Goal: Task Accomplishment & Management: Use online tool/utility

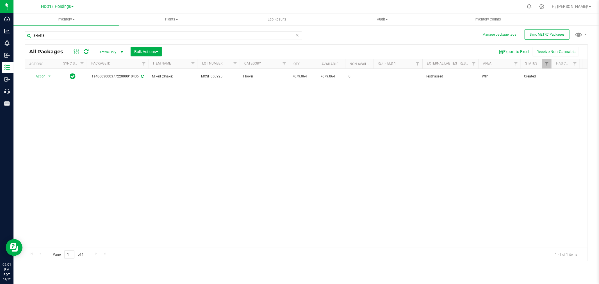
click at [351, 142] on div "Action Action Adjust qty Create package Edit attributes Global inventory Locate…" at bounding box center [306, 158] width 563 height 179
drag, startPoint x: 52, startPoint y: 36, endPoint x: -33, endPoint y: 36, distance: 84.8
click at [0, 36] on html "Dashboard Analytics Monitoring Inbound Inventory Outbound Call Center Reports 0…" at bounding box center [299, 142] width 599 height 284
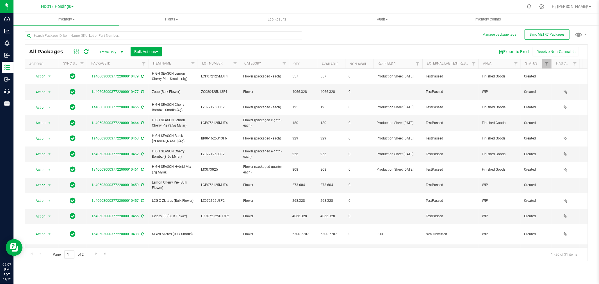
click at [176, 42] on div at bounding box center [164, 37] width 278 height 13
click at [176, 37] on input "text" at bounding box center [164, 35] width 278 height 8
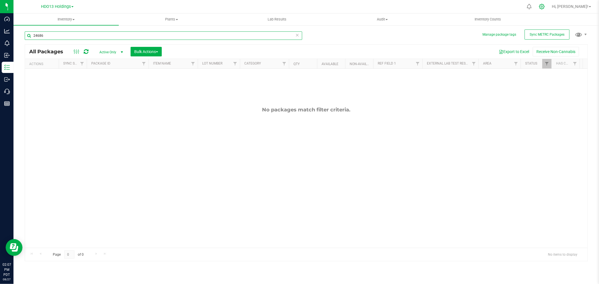
type input "24686"
drag, startPoint x: 558, startPoint y: 8, endPoint x: 557, endPoint y: 5, distance: 3.5
click at [545, 8] on icon at bounding box center [541, 6] width 5 height 5
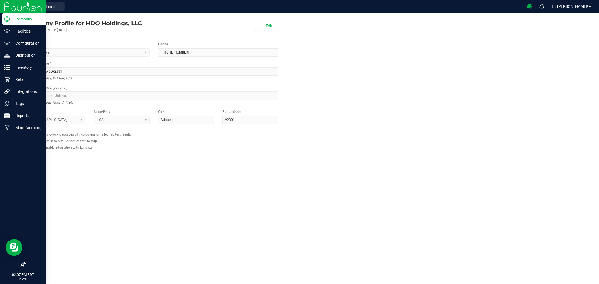
click at [4, 5] on img at bounding box center [23, 6] width 38 height 13
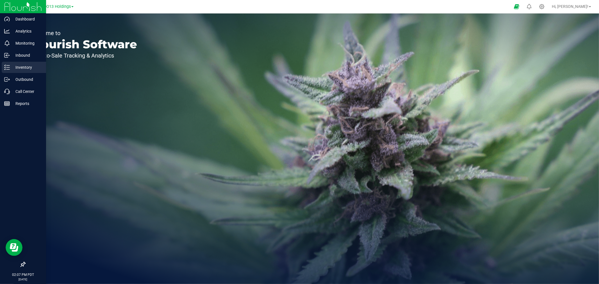
click at [7, 71] on div "Inventory" at bounding box center [24, 67] width 44 height 11
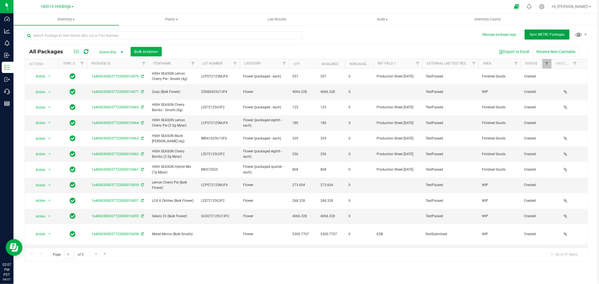
click at [551, 33] on span "Sync METRC Packages" at bounding box center [547, 35] width 35 height 4
click at [545, 7] on icon at bounding box center [542, 7] width 6 height 6
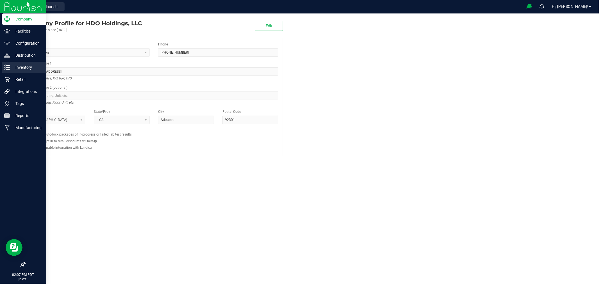
click at [22, 64] on p "Inventory" at bounding box center [27, 67] width 34 height 7
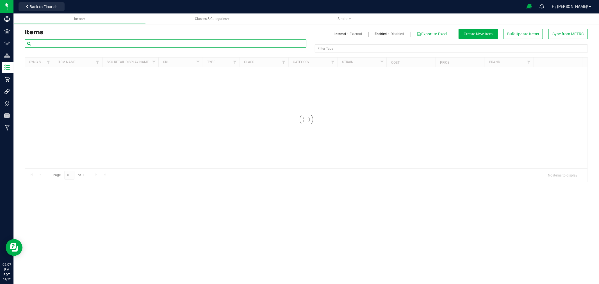
click at [88, 43] on input "text" at bounding box center [166, 43] width 282 height 8
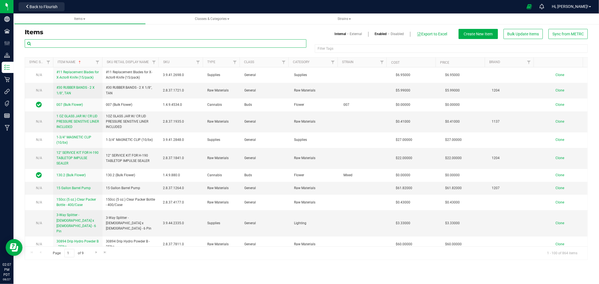
click at [87, 43] on input "text" at bounding box center [166, 43] width 282 height 8
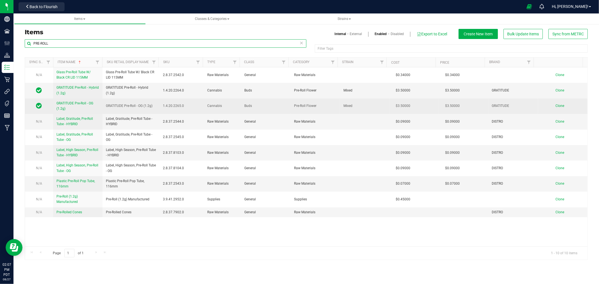
type input "PRE-ROLL"
drag, startPoint x: 155, startPoint y: 105, endPoint x: 104, endPoint y: 105, distance: 50.3
click at [104, 105] on td "GRATITUDE Pre-Roll - OG (1.2g)" at bounding box center [131, 106] width 57 height 15
copy span "GRATITUDE Pre-Roll - OG (1.2g)"
click at [558, 105] on span "Clone" at bounding box center [560, 106] width 9 height 4
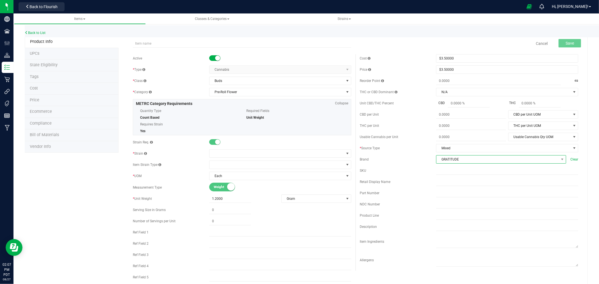
click at [453, 160] on span "GRATITUDE" at bounding box center [498, 160] width 122 height 8
click at [455, 221] on li "High Season" at bounding box center [497, 221] width 128 height 10
click at [172, 37] on div "Required" at bounding box center [242, 40] width 227 height 7
click at [169, 43] on input "text" at bounding box center [242, 43] width 219 height 8
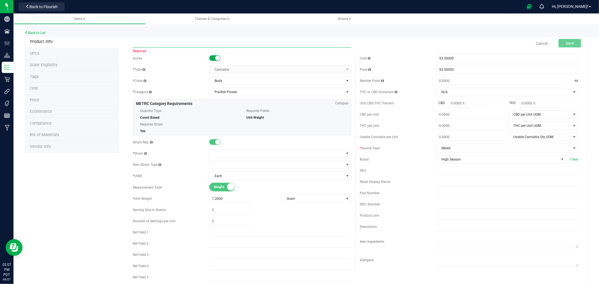
paste input "GRATITUDE Pre-Roll - OG (1.2g)"
drag, startPoint x: 152, startPoint y: 45, endPoint x: 106, endPoint y: 45, distance: 46.6
click at [106, 45] on div "Product Info UPCs State Eligibility Tags Cost Price Ecommerce Compliance Bill o…" at bounding box center [306, 262] width 563 height 452
type input "HIGH SEASON Pre-Roll - OG (1.2g)"
click at [219, 155] on span at bounding box center [277, 154] width 135 height 8
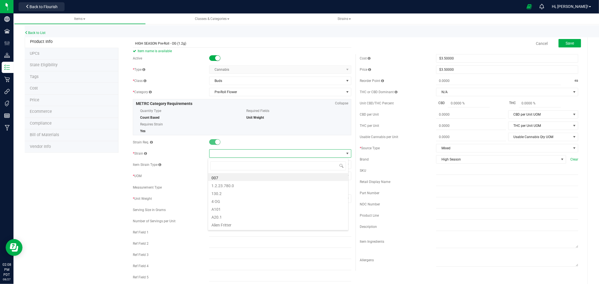
scroll to position [8, 141]
type input "MIX"
click at [237, 179] on li "Mixed" at bounding box center [278, 177] width 140 height 8
click at [177, 44] on input "HIGH SEASON Pre-Roll - OG (1.2g)" at bounding box center [242, 43] width 219 height 8
click at [175, 45] on input "HIGH SEASON Pre-Roll - OG (1.2g)" at bounding box center [242, 43] width 219 height 8
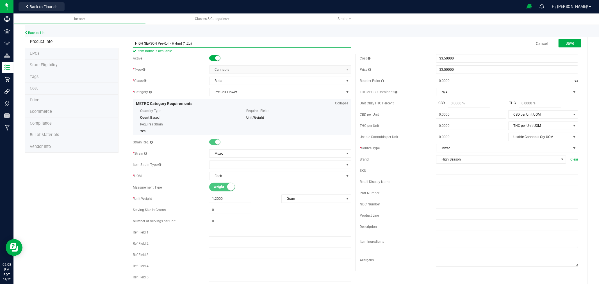
type input "HIGH SEASON Pre-Roll - Hybrid (1.2g)"
click at [90, 175] on div "Product Info UPCs State Eligibility Tags Cost Price Ecommerce Compliance Bill o…" at bounding box center [306, 262] width 563 height 452
click at [566, 45] on span "Save" at bounding box center [570, 43] width 8 height 4
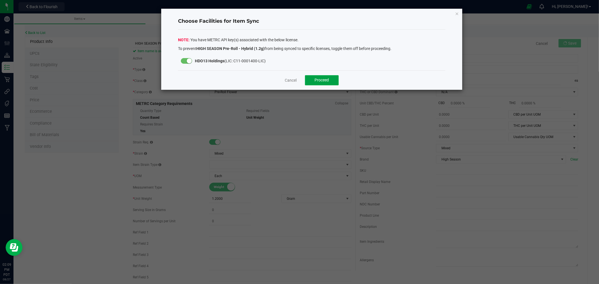
click at [312, 81] on button "Proceed" at bounding box center [322, 80] width 34 height 10
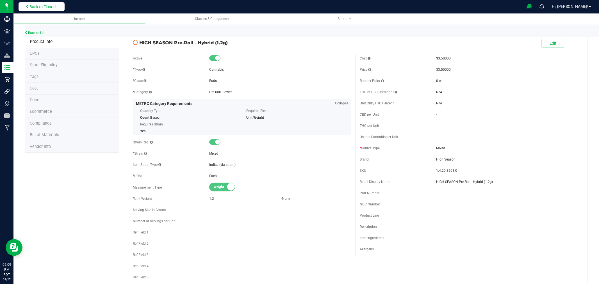
click at [37, 10] on button "Back to Flourish" at bounding box center [42, 6] width 46 height 9
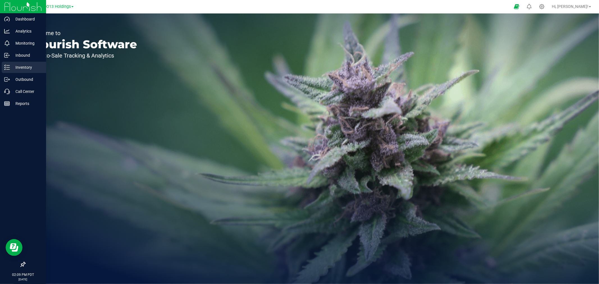
click at [17, 67] on p "Inventory" at bounding box center [27, 67] width 34 height 7
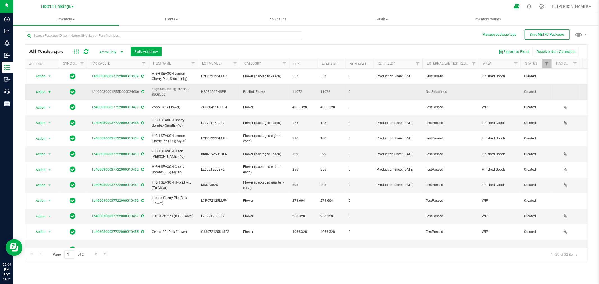
click at [42, 92] on span "Action" at bounding box center [38, 92] width 15 height 8
click at [46, 110] on li "Create package" at bounding box center [48, 110] width 35 height 8
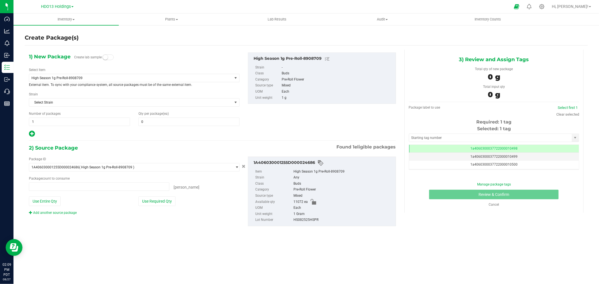
type input "0 ea"
drag, startPoint x: 161, startPoint y: 122, endPoint x: 116, endPoint y: 122, distance: 45.5
click at [116, 122] on div "Number of packages 1 1 Qty per package (ea)" at bounding box center [134, 118] width 219 height 15
type input "0"
click at [94, 75] on span "High Season 1g Pre-Roll-8908709" at bounding box center [130, 78] width 203 height 8
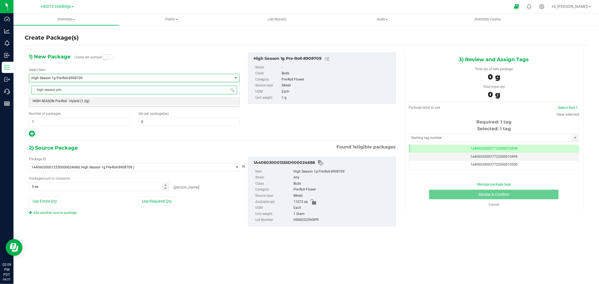
type input "high season pre-r"
click at [79, 100] on span "HIGH SEASON Pre-Roll - Hybrid (1.2g)" at bounding box center [61, 101] width 57 height 4
type input "0"
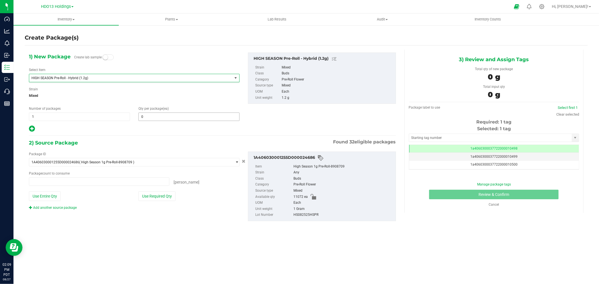
type input "0 ea"
click at [146, 119] on span at bounding box center [188, 117] width 101 height 8
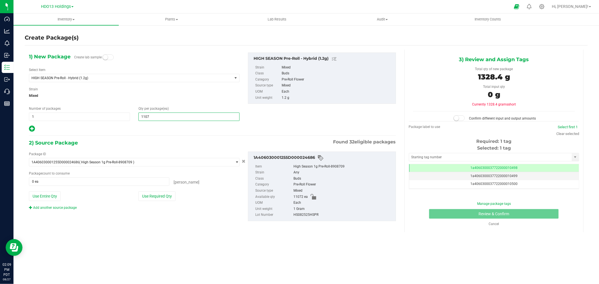
type input "11072"
type input "11,072"
drag, startPoint x: 148, startPoint y: 194, endPoint x: 149, endPoint y: 198, distance: 4.3
click at [148, 194] on button "Use Required Qty" at bounding box center [156, 197] width 37 height 10
type input "11072 ea"
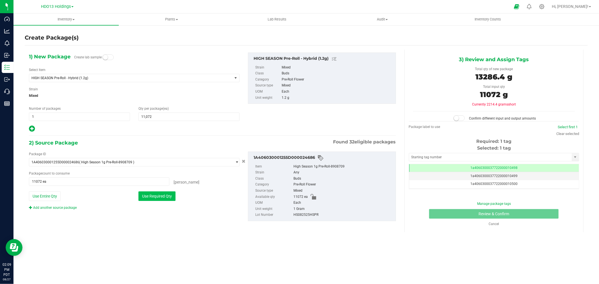
click at [156, 197] on button "Use Required Qty" at bounding box center [156, 197] width 37 height 10
